Goal: Information Seeking & Learning: Learn about a topic

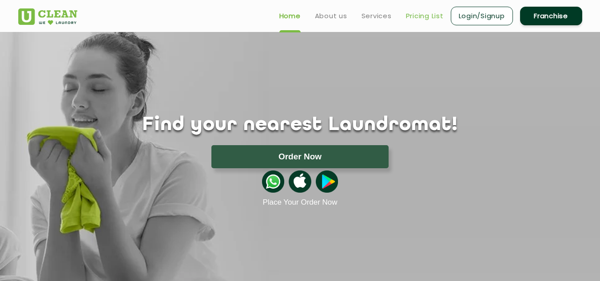
click at [422, 16] on link "Pricing List" at bounding box center [425, 16] width 38 height 11
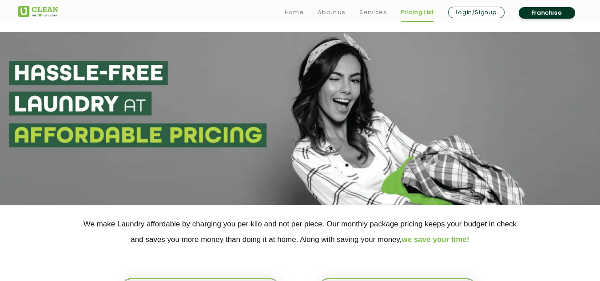
scroll to position [178, 0]
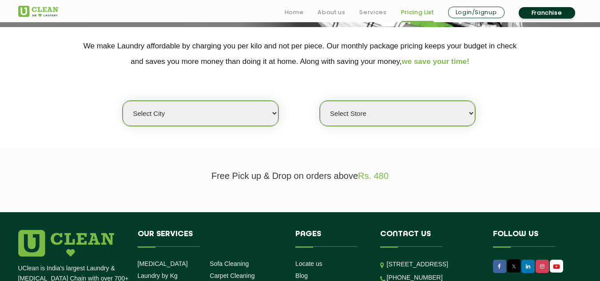
click at [234, 109] on select "Select city [GEOGRAPHIC_DATA] [GEOGRAPHIC_DATA] [GEOGRAPHIC_DATA] [GEOGRAPHIC_D…" at bounding box center [200, 113] width 155 height 25
click at [195, 120] on select "Select city [GEOGRAPHIC_DATA] [GEOGRAPHIC_DATA] [GEOGRAPHIC_DATA] [GEOGRAPHIC_D…" at bounding box center [200, 113] width 155 height 25
select select "11"
click at [123, 101] on select "Select city [GEOGRAPHIC_DATA] [GEOGRAPHIC_DATA] [GEOGRAPHIC_DATA] [GEOGRAPHIC_D…" at bounding box center [200, 113] width 155 height 25
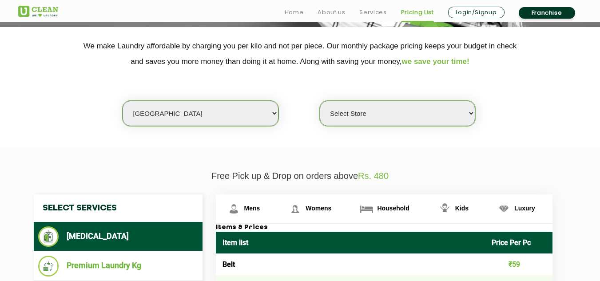
click at [373, 118] on select "Select Store [GEOGRAPHIC_DATA][PERSON_NAME] UClean Navalur UClean Chitlapakkam …" at bounding box center [397, 113] width 155 height 25
select select "310"
click at [320, 101] on select "Select Store [GEOGRAPHIC_DATA][PERSON_NAME] UClean Navalur UClean Chitlapakkam …" at bounding box center [397, 113] width 155 height 25
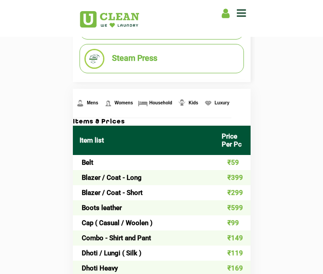
scroll to position [330, 0]
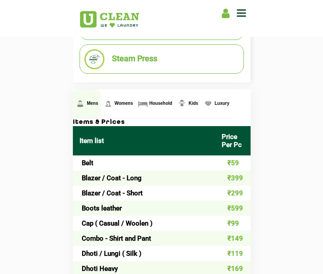
click at [86, 99] on link "Mens" at bounding box center [87, 103] width 28 height 29
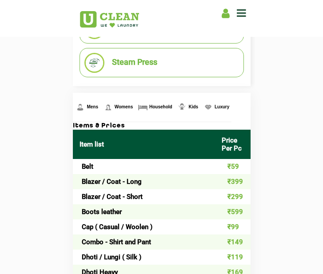
scroll to position [319, 0]
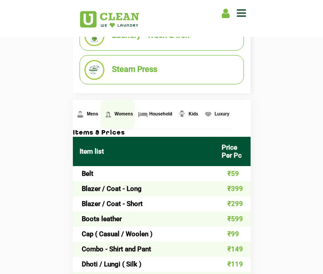
click at [98, 115] on span "Womens" at bounding box center [93, 113] width 12 height 5
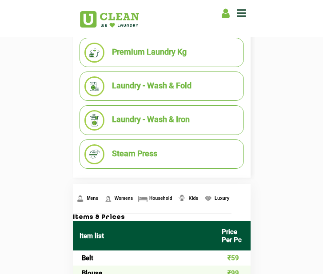
scroll to position [231, 0]
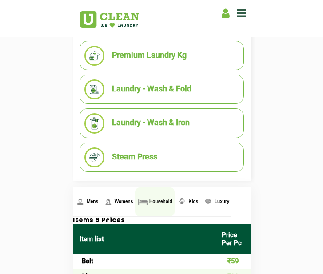
click at [100, 204] on link "Household" at bounding box center [87, 201] width 28 height 29
click at [161, 200] on span "Household" at bounding box center [160, 201] width 23 height 5
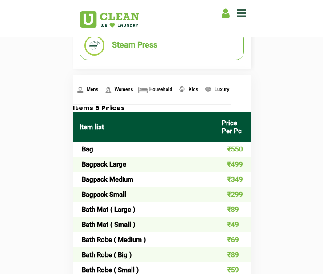
scroll to position [344, 0]
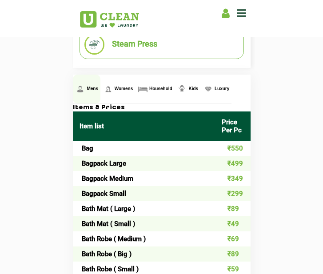
click at [81, 87] on img at bounding box center [80, 89] width 11 height 11
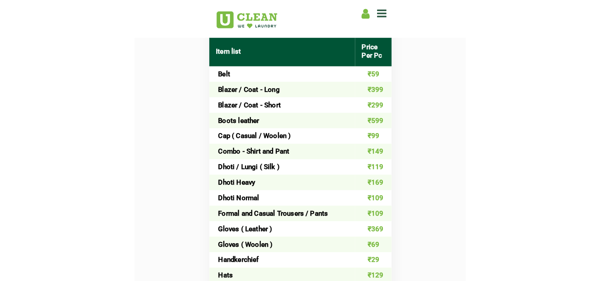
scroll to position [418, 0]
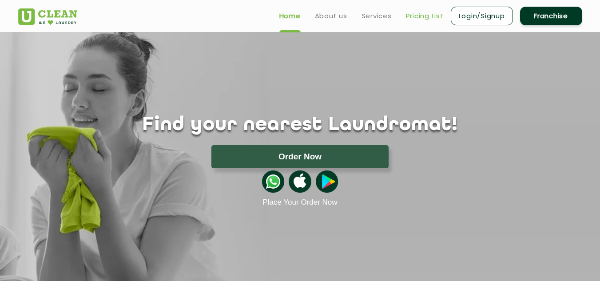
click at [431, 12] on link "Pricing List" at bounding box center [425, 16] width 38 height 11
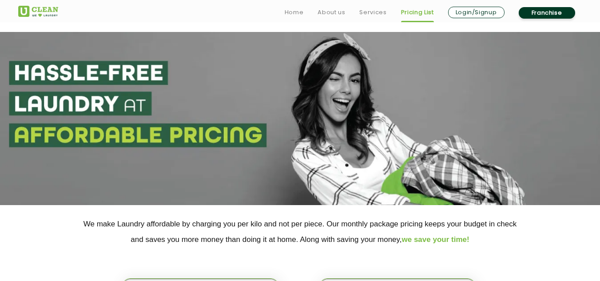
scroll to position [115, 0]
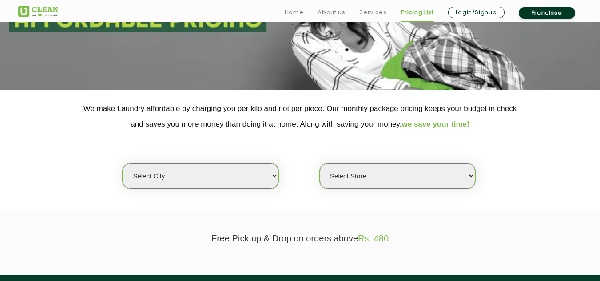
click at [195, 182] on select "Select city [GEOGRAPHIC_DATA] [GEOGRAPHIC_DATA] [GEOGRAPHIC_DATA] [GEOGRAPHIC_D…" at bounding box center [200, 175] width 155 height 25
select select "11"
click at [123, 163] on select "Select city [GEOGRAPHIC_DATA] [GEOGRAPHIC_DATA] [GEOGRAPHIC_DATA] [GEOGRAPHIC_D…" at bounding box center [200, 175] width 155 height 25
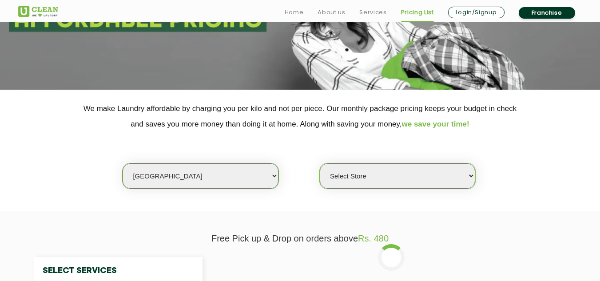
click at [355, 181] on select "Select Store [GEOGRAPHIC_DATA][PERSON_NAME] UClean Navalur UClean Chitlapakkam …" at bounding box center [397, 175] width 155 height 25
select select "310"
click at [320, 163] on select "Select Store [GEOGRAPHIC_DATA][PERSON_NAME] UClean Navalur UClean Chitlapakkam …" at bounding box center [397, 175] width 155 height 25
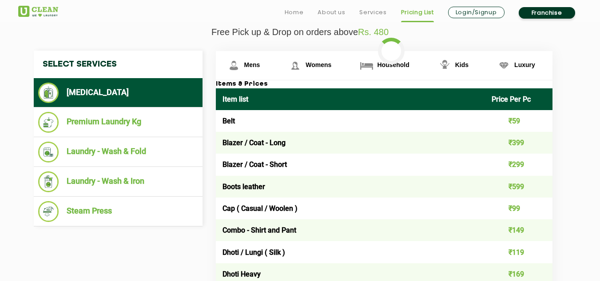
scroll to position [322, 0]
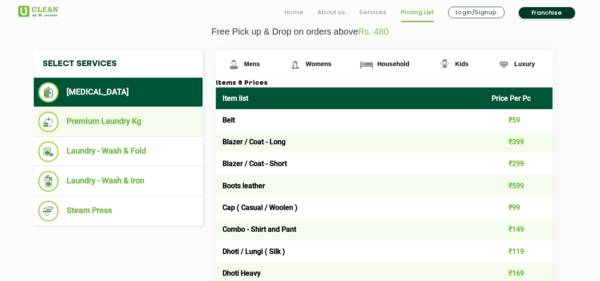
click at [109, 123] on li "Premium Laundry Kg" at bounding box center [118, 121] width 160 height 21
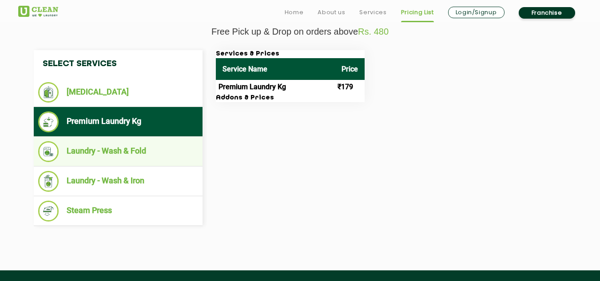
click at [109, 147] on li "Laundry - Wash & Fold" at bounding box center [118, 151] width 160 height 21
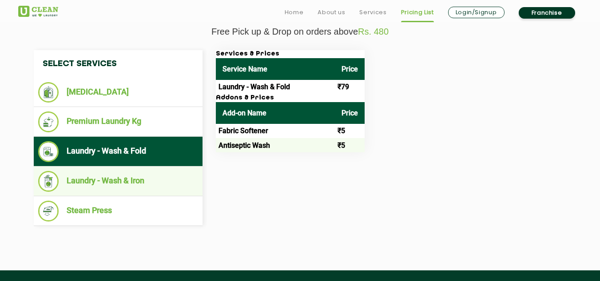
click at [139, 187] on li "Laundry - Wash & Iron" at bounding box center [118, 181] width 160 height 21
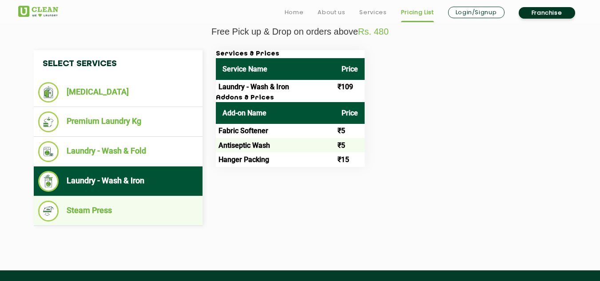
click at [139, 212] on li "Steam Press" at bounding box center [118, 211] width 160 height 21
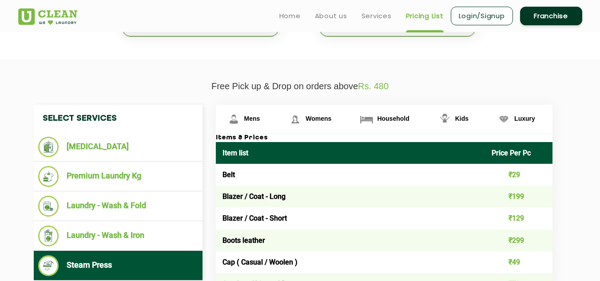
scroll to position [236, 0]
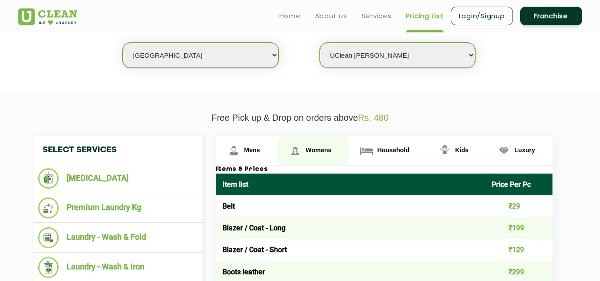
click at [260, 149] on span "Womens" at bounding box center [252, 150] width 16 height 7
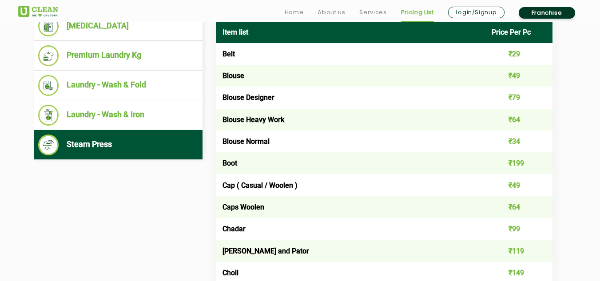
scroll to position [409, 0]
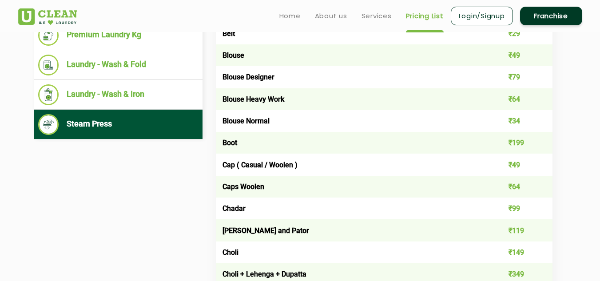
click at [163, 129] on li "Steam Press" at bounding box center [118, 124] width 160 height 21
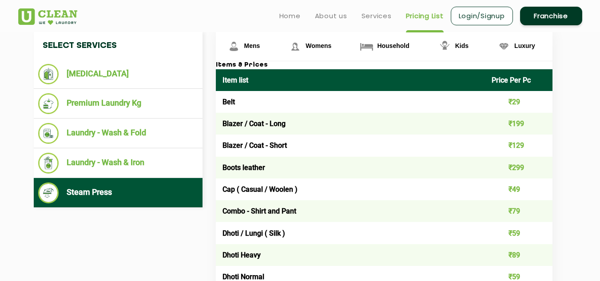
scroll to position [333, 0]
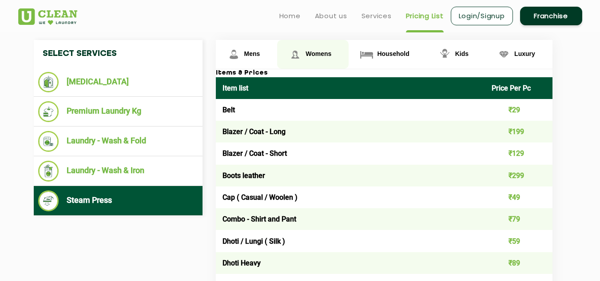
click at [260, 52] on span "Womens" at bounding box center [252, 53] width 16 height 7
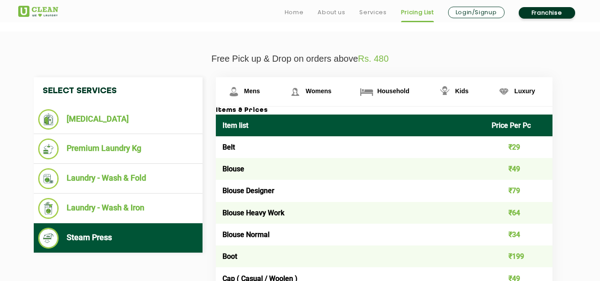
scroll to position [296, 0]
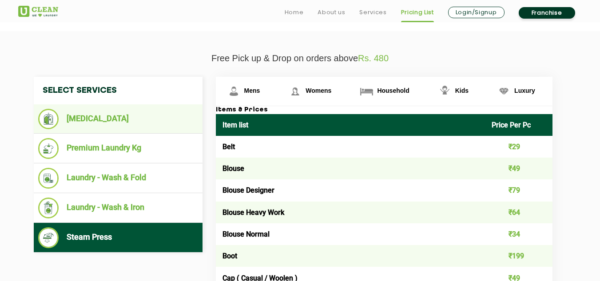
click at [111, 125] on li "[MEDICAL_DATA]" at bounding box center [118, 119] width 160 height 20
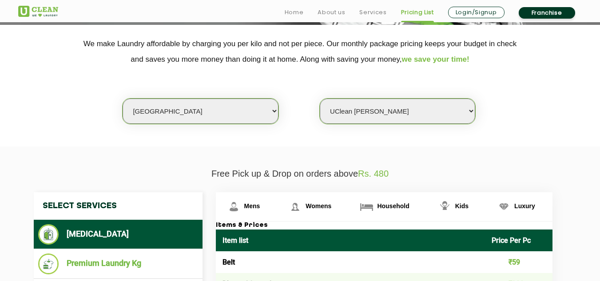
scroll to position [187, 0]
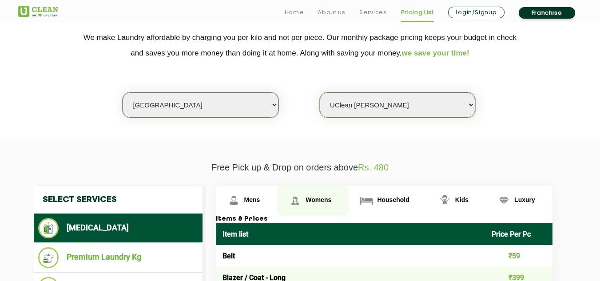
click at [260, 203] on span "Womens" at bounding box center [252, 199] width 16 height 7
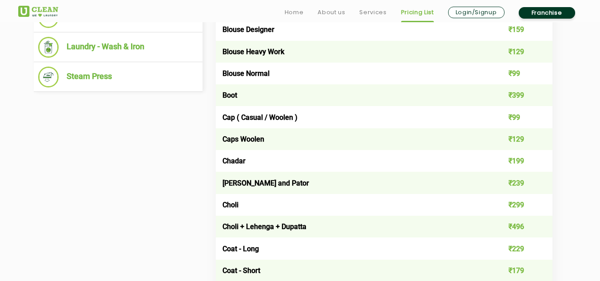
scroll to position [458, 0]
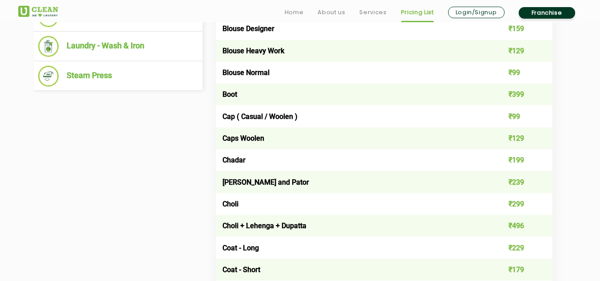
click at [156, 70] on li "Steam Press" at bounding box center [118, 76] width 160 height 21
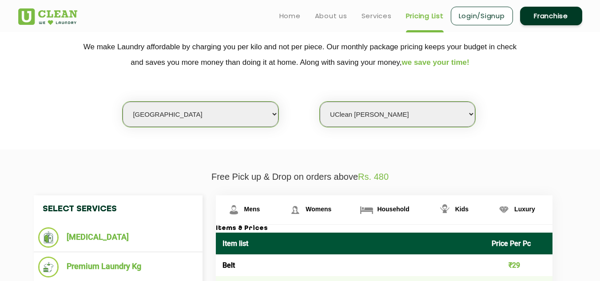
scroll to position [156, 0]
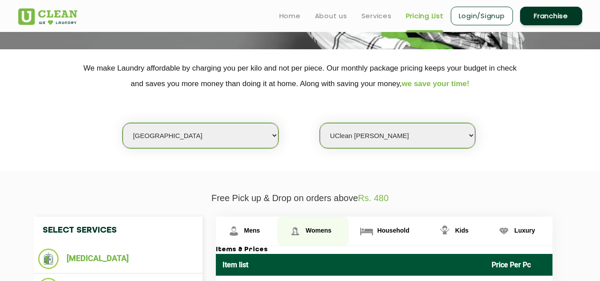
click at [260, 231] on span "Womens" at bounding box center [252, 230] width 16 height 7
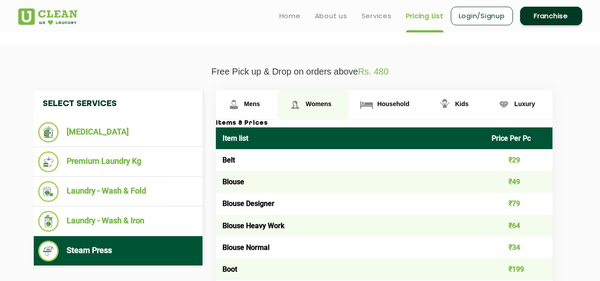
scroll to position [282, 0]
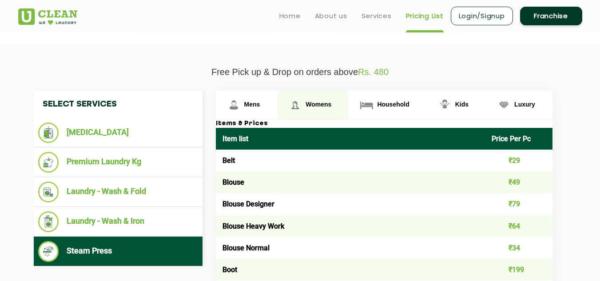
click at [311, 104] on span "Womens" at bounding box center [319, 104] width 26 height 7
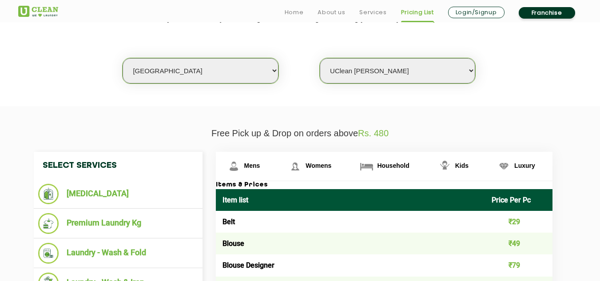
scroll to position [221, 0]
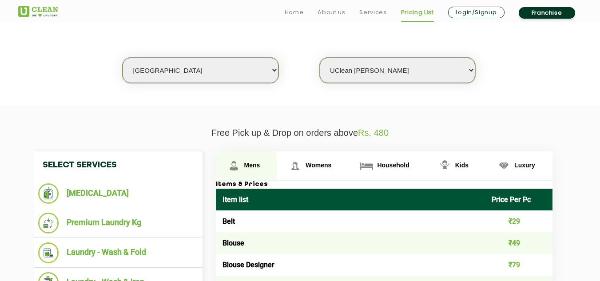
click at [258, 159] on link "Mens" at bounding box center [247, 165] width 62 height 29
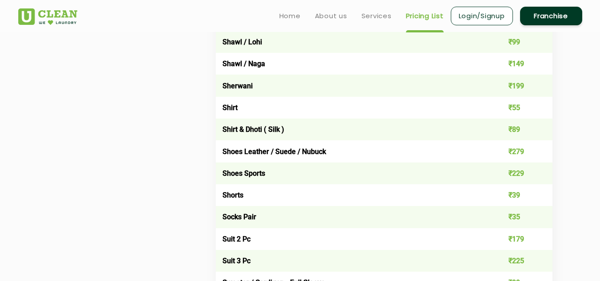
scroll to position [1254, 0]
